Goal: Task Accomplishment & Management: Use online tool/utility

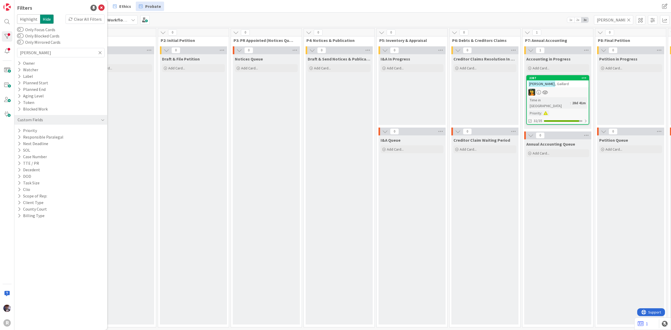
click at [154, 100] on div "Intake Add Card..." at bounding box center [120, 189] width 67 height 270
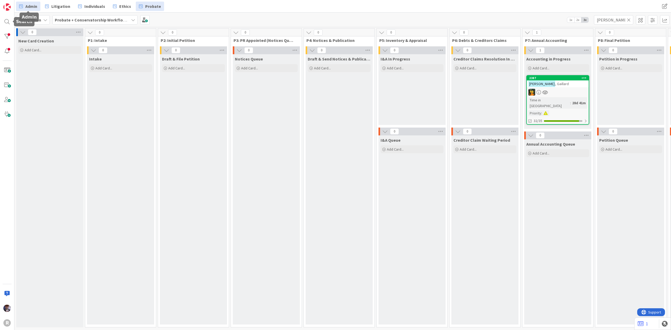
click at [18, 7] on link "Admin" at bounding box center [28, 6] width 24 height 9
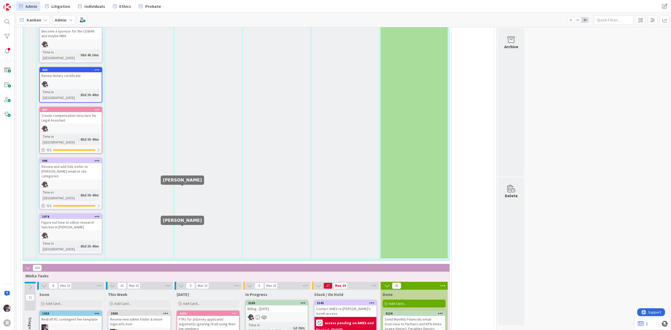
scroll to position [1051, 0]
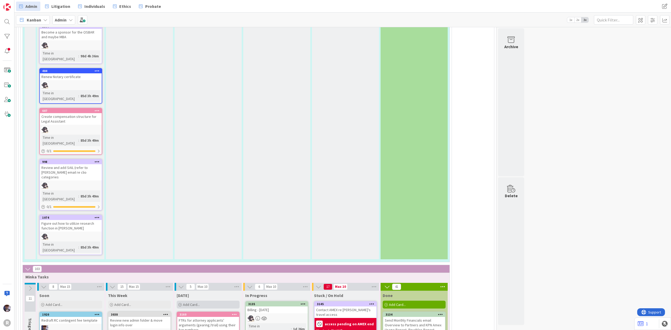
click at [191, 302] on span "Add Card..." at bounding box center [191, 304] width 17 height 5
type textarea "x"
type textarea "I"
type textarea "x"
type textarea "IN"
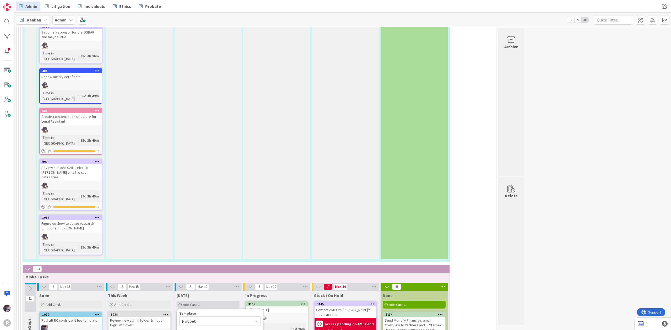
type textarea "x"
type textarea "INC"
type textarea "x"
type textarea "INC"
type textarea "x"
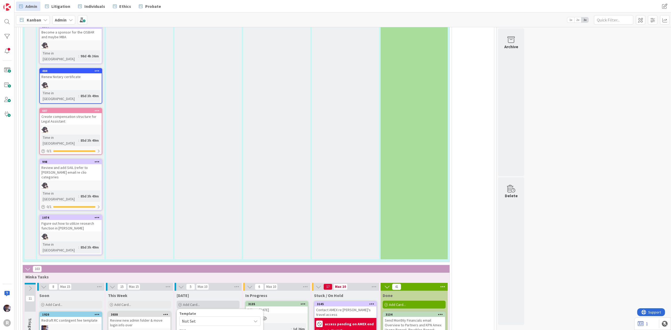
type textarea "INC U"
type textarea "x"
type textarea "INC Un"
type textarea "x"
type textarea "INC Uni"
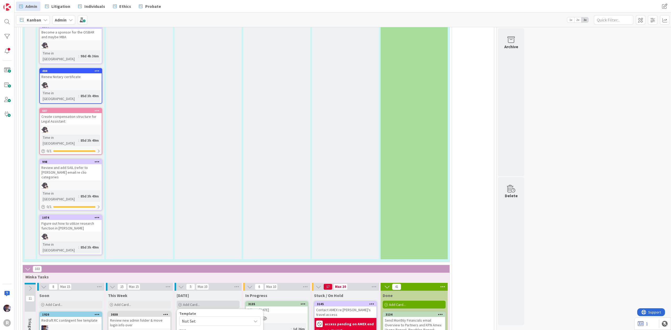
type textarea "x"
type textarea "INC Unive"
type textarea "x"
type textarea "INC Univer"
type textarea "x"
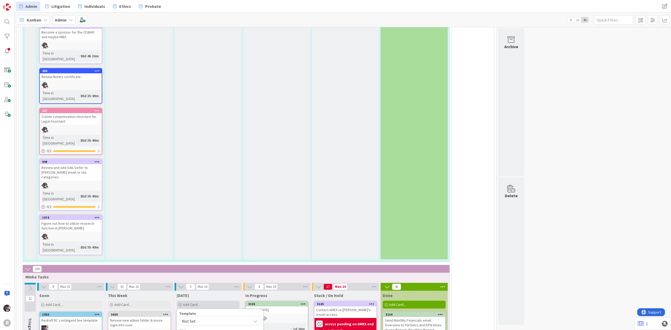
type textarea "INC Univers"
type textarea "x"
type textarea "INC Universi"
type textarea "x"
type textarea "INC Universit"
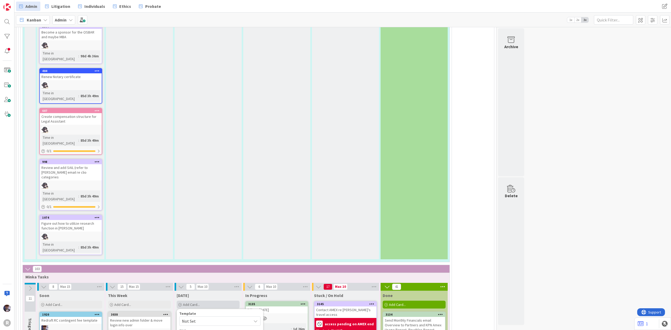
type textarea "x"
type textarea "INC University"
type textarea "x"
type textarea "INC University"
type textarea "x"
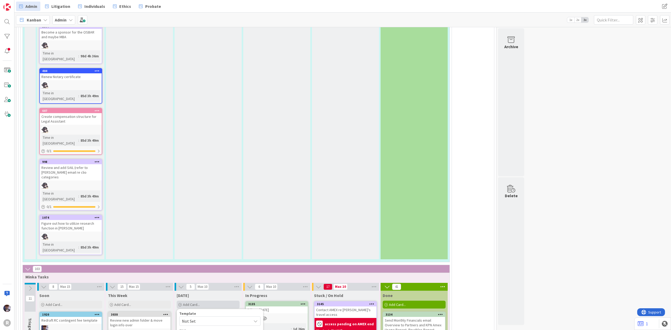
type textarea "INC University r"
type textarea "x"
type textarea "INC University re"
type textarea "x"
type textarea "INC University rec"
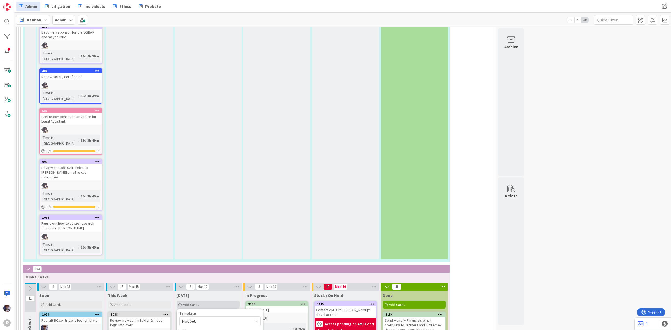
type textarea "x"
type textarea "INC University reco"
type textarea "x"
type textarea "INC University recor"
type textarea "x"
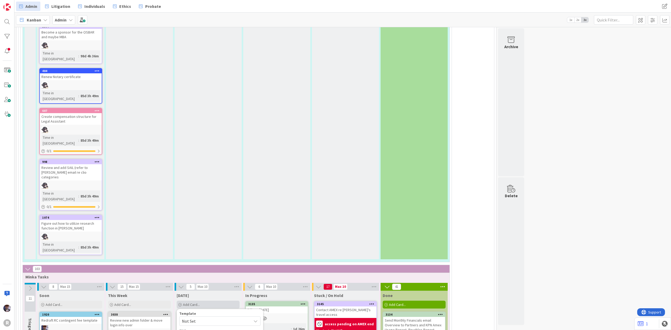
type textarea "INC University record"
type textarea "x"
type textarea "INC University records"
type textarea "x"
type textarea "INC University records i"
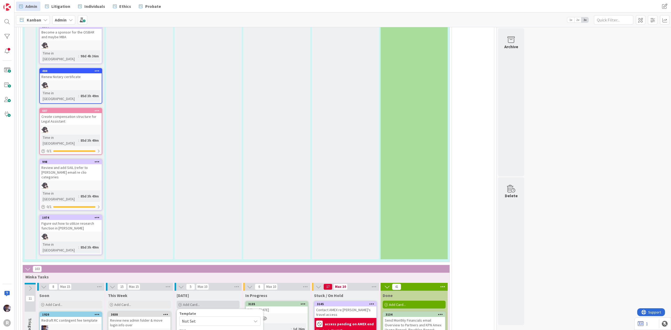
type textarea "x"
type textarea "INC University records inq"
type textarea "x"
type textarea "INC University records inqu"
type textarea "x"
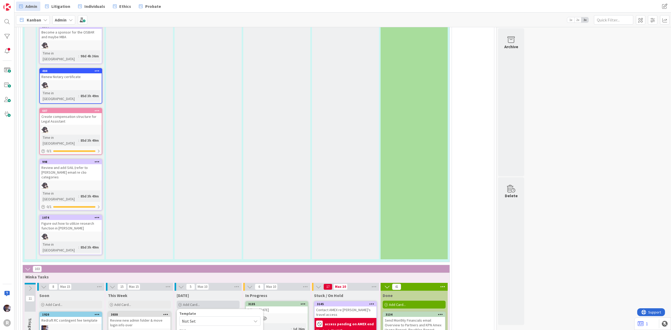
type textarea "INC University records inqui"
type textarea "x"
type textarea "INC University records inquir"
type textarea "x"
type textarea "INC University records inquiry"
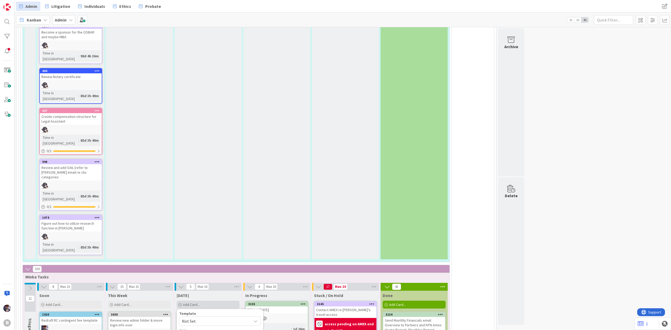
type textarea "x"
type textarea "INC University records inquiry"
type textarea "x"
type textarea "INC University records inquiry f"
type textarea "x"
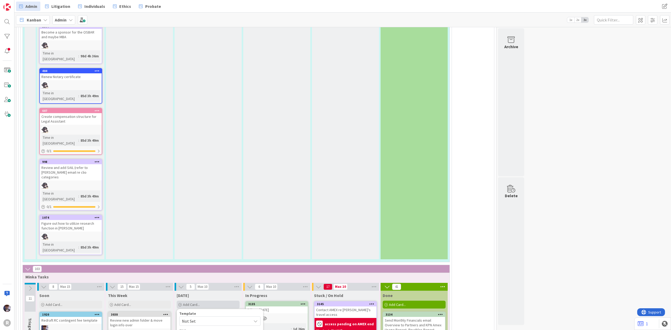
type textarea "INC University records inquiry fo"
type textarea "x"
type textarea "INC University records inquiry for"
type textarea "x"
type textarea "INC University records inquiry for"
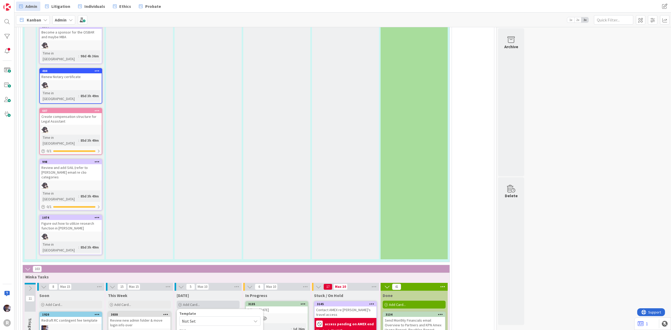
type textarea "x"
type textarea "INC University records inquiry for I"
type textarea "x"
type textarea "INC University records inquiry for IS"
type textarea "x"
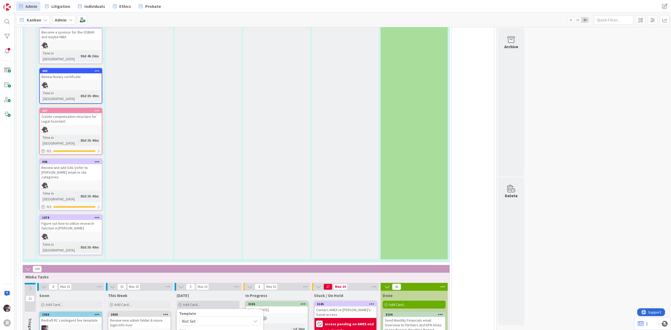
type textarea "INC University records inquiry for I"
type textarea "x"
type textarea "INC University records inquiry for ID"
type textarea "x"
type textarea "INC University records inquiry for ID"
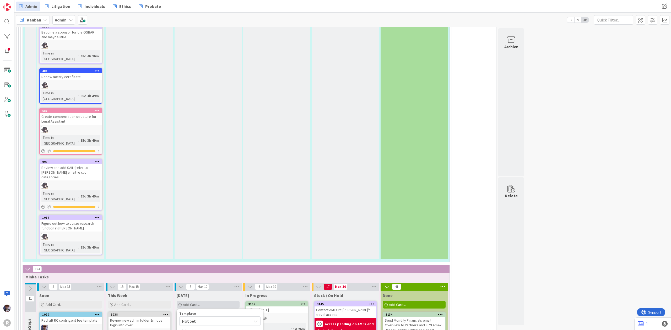
type textarea "x"
type textarea "INC University records inquiry for ID a"
type textarea "x"
type textarea "INC University records inquiry for ID ali"
type textarea "x"
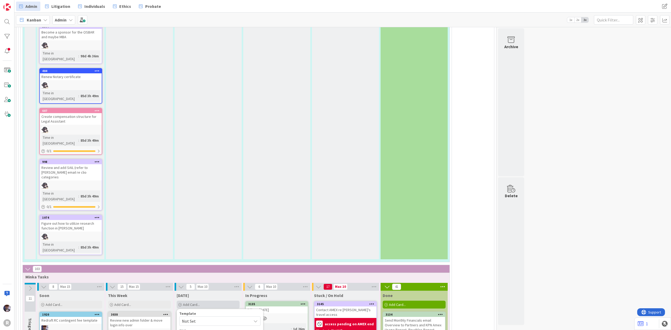
type textarea "INC University records inquiry for ID [PERSON_NAME]"
type textarea "x"
type textarea "INC University records inquiry for ID [PERSON_NAME]"
type textarea "x"
type textarea "INC University records inquiry for ID alicat"
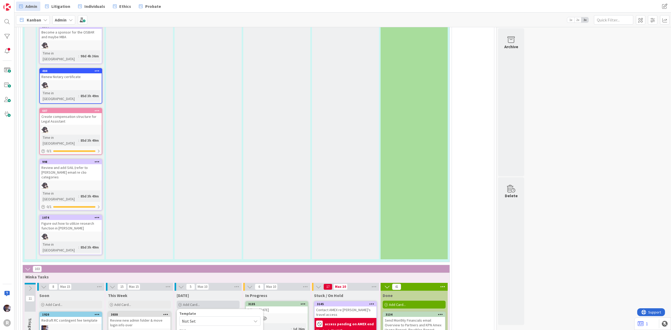
type textarea "x"
type textarea "INC University records inquiry for ID alicati"
type textarea "x"
type textarea "INC University records inquiry for ID alicatio"
type textarea "x"
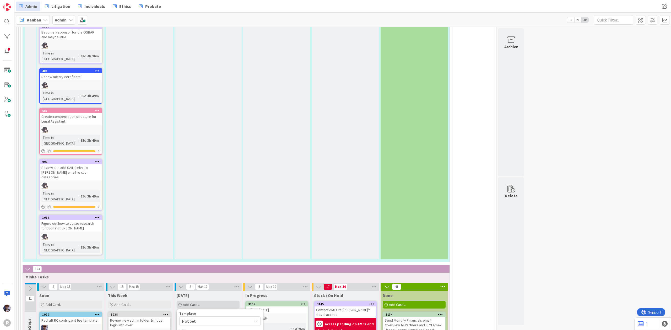
type textarea "INC University records inquiry for ID alication"
type textarea "x"
type textarea "INC University records inquiry for ID alication"
type textarea "x"
type textarea "INC University records inquiry for ID alication -"
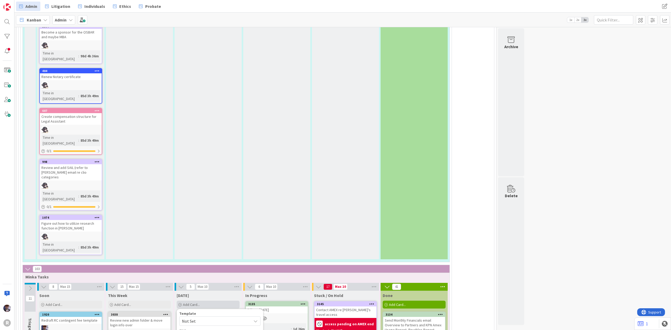
type textarea "x"
type textarea "INC University records inquiry for ID alication - c"
type textarea "x"
type textarea "INC University records inquiry for ID alication - co"
type textarea "x"
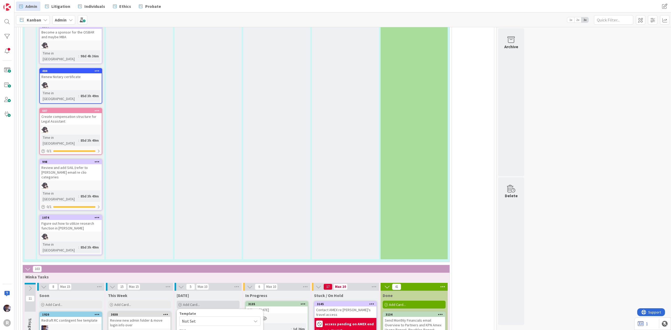
type textarea "INC University records inquiry for ID alication - coo"
type textarea "x"
type textarea "INC University records inquiry for ID alication - coor"
type textarea "x"
type textarea "INC University records inquiry for ID alication - coord"
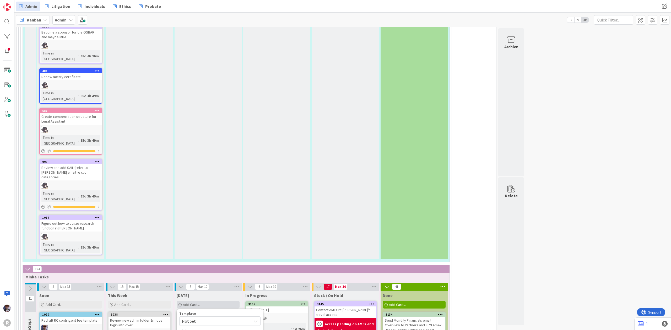
type textarea "x"
type textarea "INC University records inquiry for ID alication - coordi"
type textarea "x"
type textarea "INC University records inquiry for ID alication - coordina"
type textarea "x"
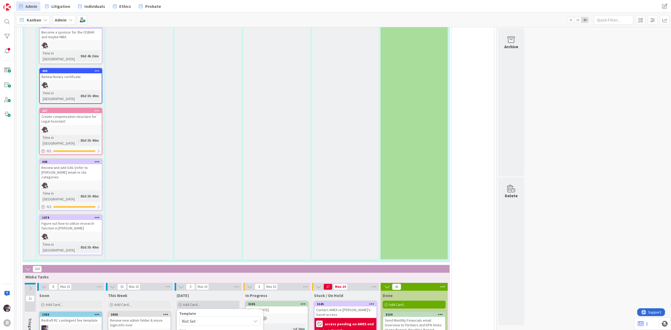
type textarea "INC University records inquiry for ID alication - coordinat"
type textarea "x"
type textarea "INC University records inquiry for ID alication - coordinate"
type textarea "x"
type textarea "INC University records inquiry for ID alication - coordinate w"
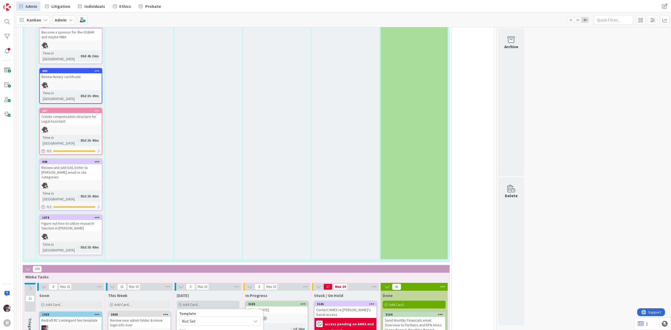
type textarea "x"
type textarea "INC University records inquiry for ID alication - coordinate w"
type textarea "x"
type textarea "INC University records inquiry for ID alication - coordinate w K"
type textarea "x"
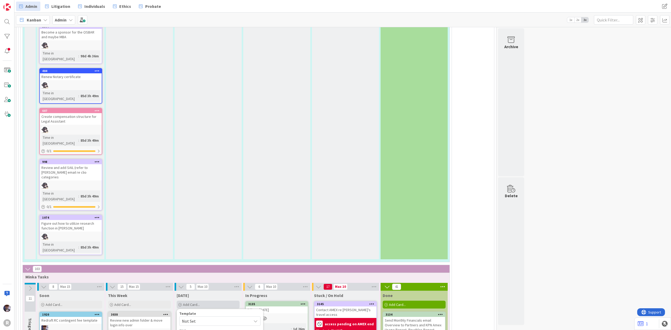
type textarea "INC University records inquiry for ID alication - coordinate w KA"
drag, startPoint x: 190, startPoint y: 201, endPoint x: 184, endPoint y: 201, distance: 6.0
type textarea "x"
type textarea "INC University records inquiry for ID aplication - coordinate w KA"
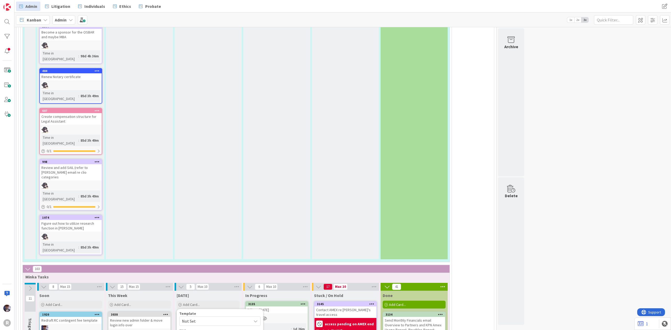
type textarea "x"
type textarea "INC University records inquiry for ID application - coordinate w KA"
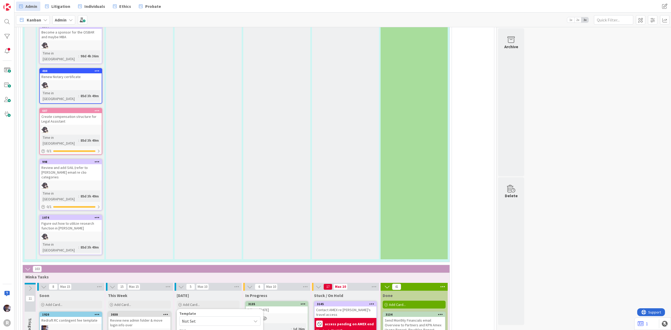
type textarea "x"
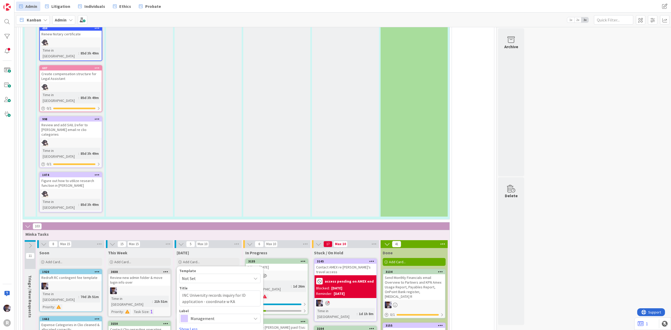
scroll to position [1121, 0]
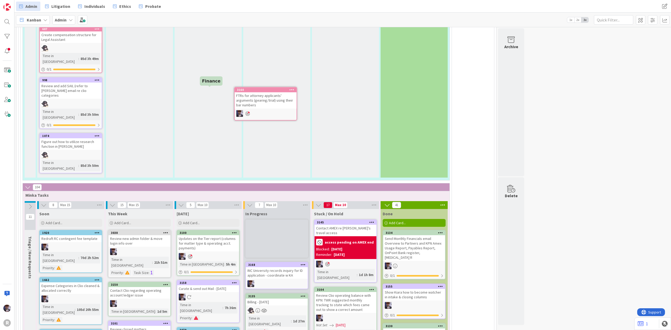
scroll to position [1132, 0]
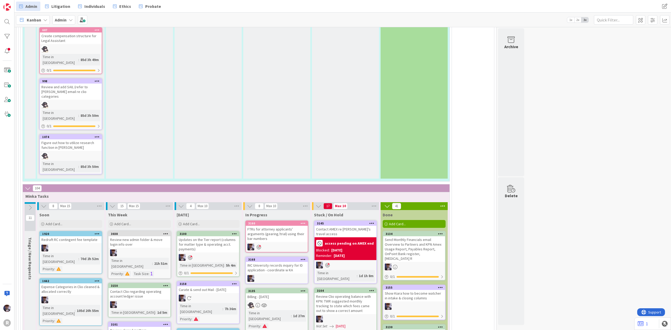
click at [277, 226] on div "FTRs for attorney applicants' arguments (gearing/trial) using their bar numbers" at bounding box center [277, 234] width 62 height 16
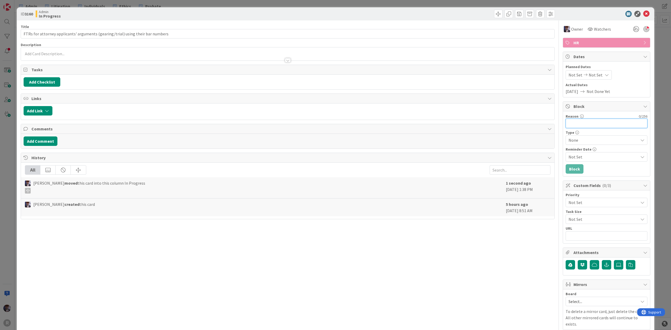
click at [593, 121] on input "Reason" at bounding box center [606, 123] width 82 height 9
type input "waiting for FTRs"
click at [569, 168] on button "Block" at bounding box center [574, 168] width 18 height 9
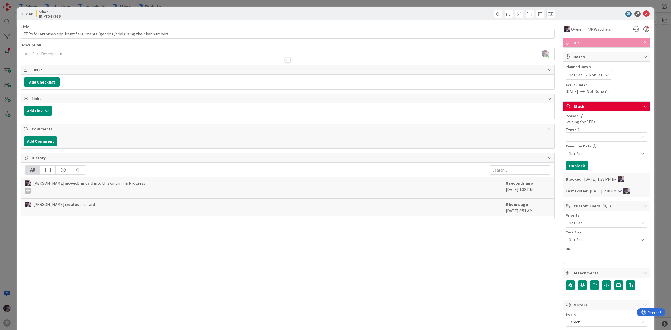
click at [654, 74] on div "ID 3160 Admin In Progress Title 79 / 128 FTRs for attorney applicants' argument…" at bounding box center [335, 165] width 671 height 330
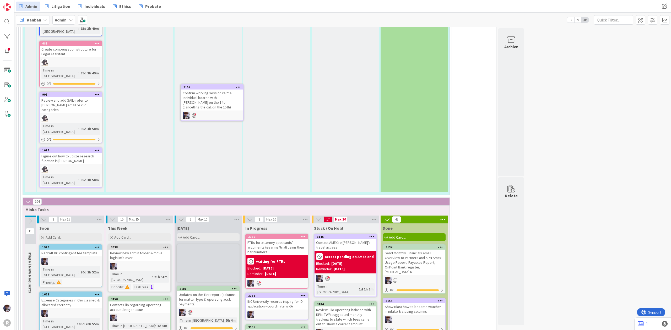
scroll to position [1108, 0]
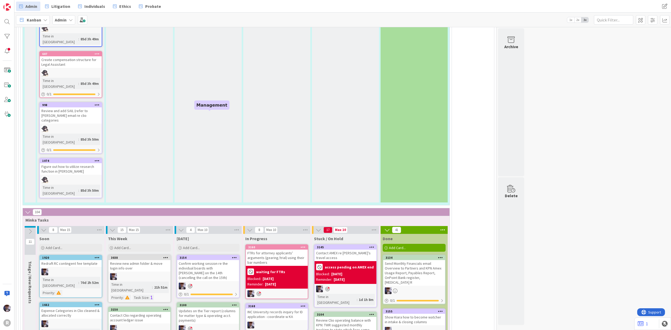
click at [207, 256] on div "3154" at bounding box center [208, 258] width 59 height 4
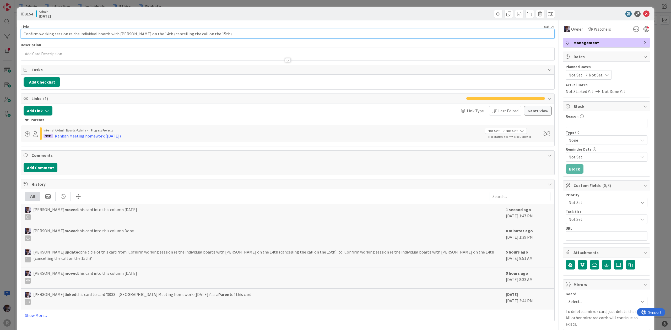
click at [221, 36] on input "Confirm working session re the individual boards with [PERSON_NAME] on the 14th…" at bounding box center [288, 33] width 534 height 9
click at [231, 36] on input "Confirm working session re the individual boards with [PERSON_NAME] on the 14th…" at bounding box center [288, 33] width 534 height 9
type input "Confirm working session re the individual boards with [PERSON_NAME] on the 14th…"
click at [12, 158] on div "ID 3154 Admin [DATE] Title 126 / 128 Confirm working session re the individual …" at bounding box center [335, 165] width 671 height 330
